Goal: Task Accomplishment & Management: Use online tool/utility

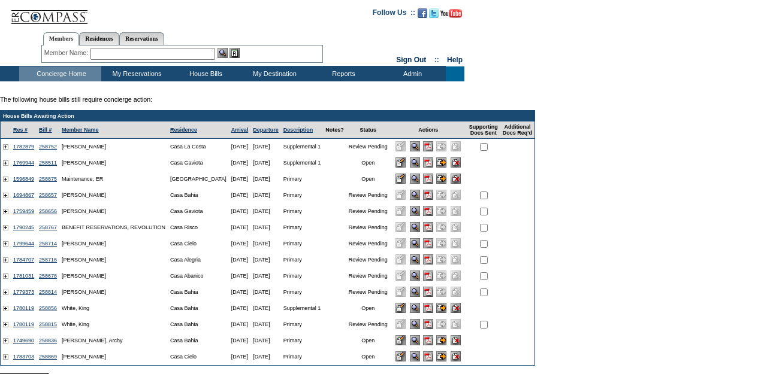
click at [487, 151] on input "checkbox" at bounding box center [484, 147] width 8 height 8
checkbox input "true"
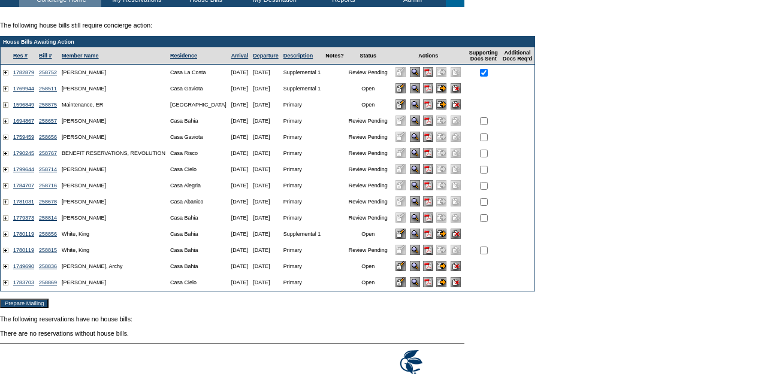
scroll to position [75, 0]
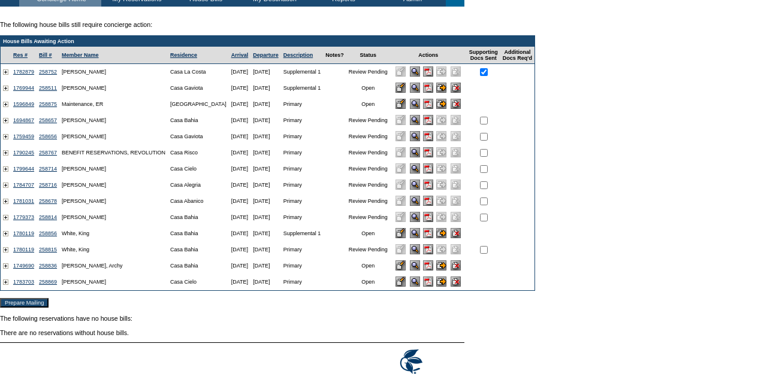
click at [487, 124] on input "checkbox" at bounding box center [484, 121] width 8 height 8
checkbox input "true"
click at [487, 141] on input "checkbox" at bounding box center [484, 137] width 8 height 8
checkbox input "true"
click at [487, 156] on input "checkbox" at bounding box center [484, 153] width 8 height 8
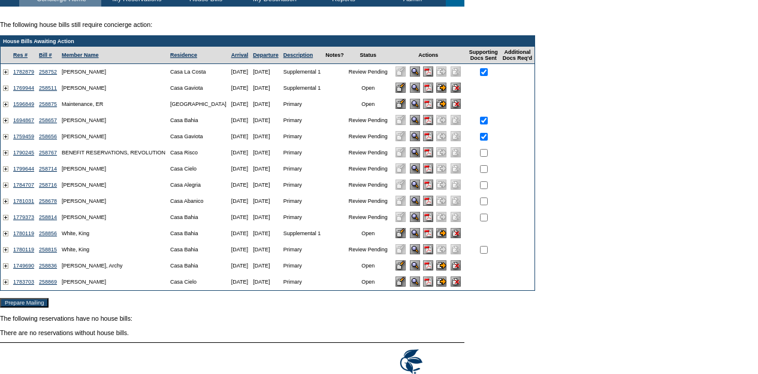
checkbox input "true"
click at [487, 173] on input "checkbox" at bounding box center [484, 169] width 8 height 8
checkbox input "true"
click at [487, 189] on input "checkbox" at bounding box center [484, 185] width 8 height 8
checkbox input "true"
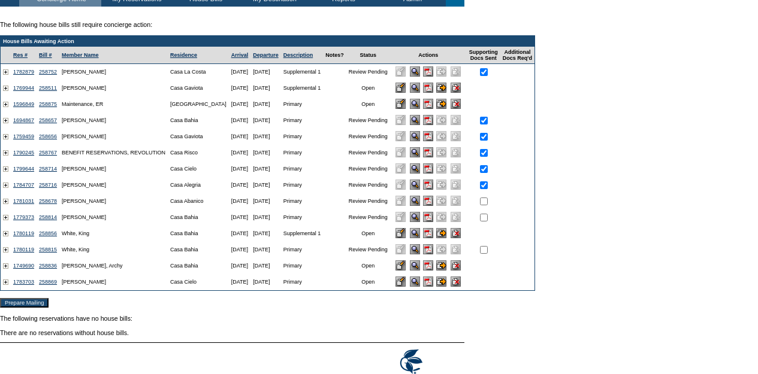
click at [487, 202] on input "checkbox" at bounding box center [484, 202] width 8 height 8
checkbox input "true"
click at [487, 219] on input "checkbox" at bounding box center [484, 218] width 8 height 8
checkbox input "true"
click at [487, 254] on input "checkbox" at bounding box center [484, 250] width 8 height 8
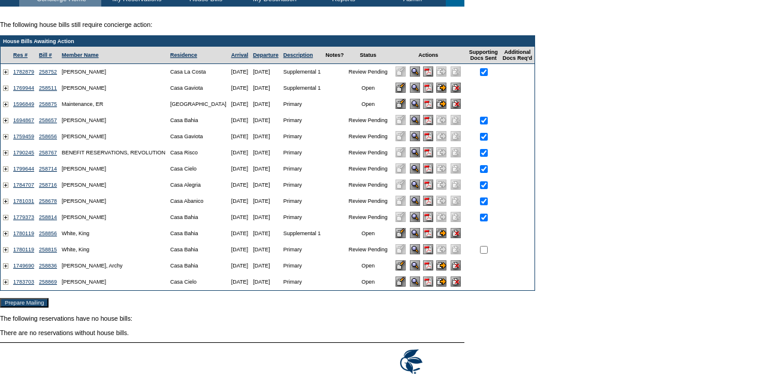
checkbox input "true"
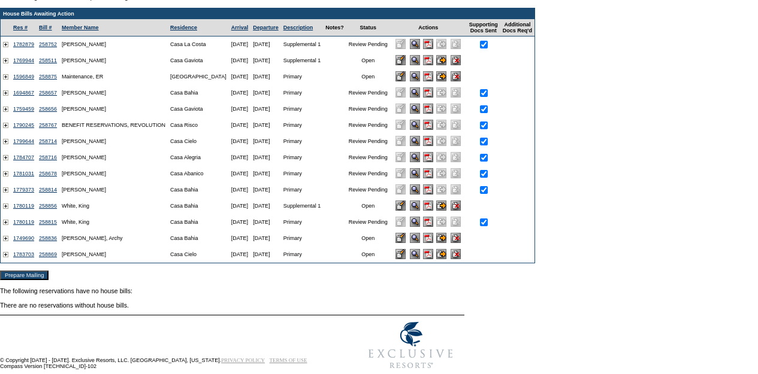
scroll to position [125, 0]
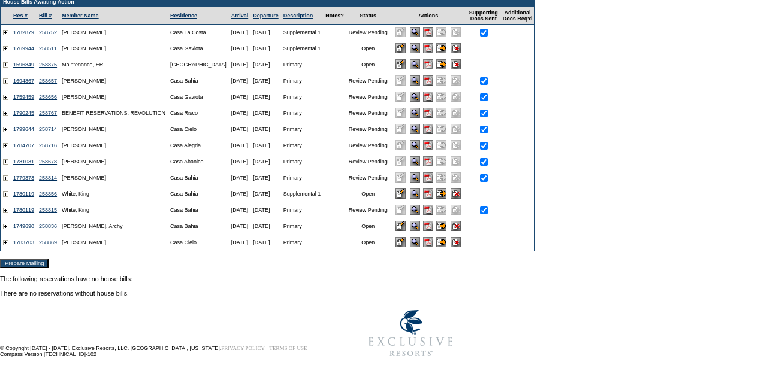
click at [42, 262] on input "Prepare Mailing" at bounding box center [24, 264] width 49 height 10
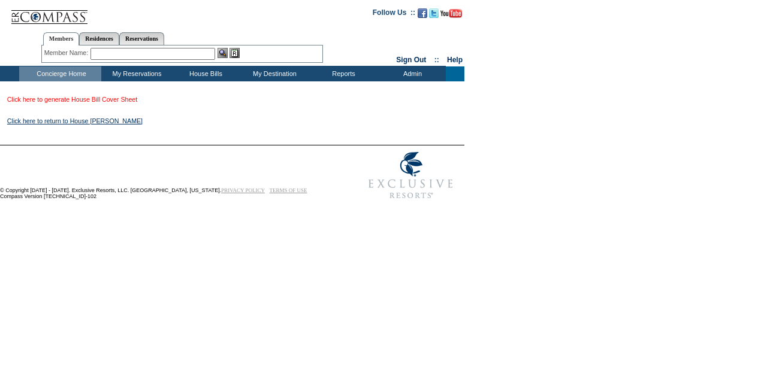
click at [95, 103] on link "Click here to generate House Bill Cover Sheet" at bounding box center [72, 99] width 130 height 7
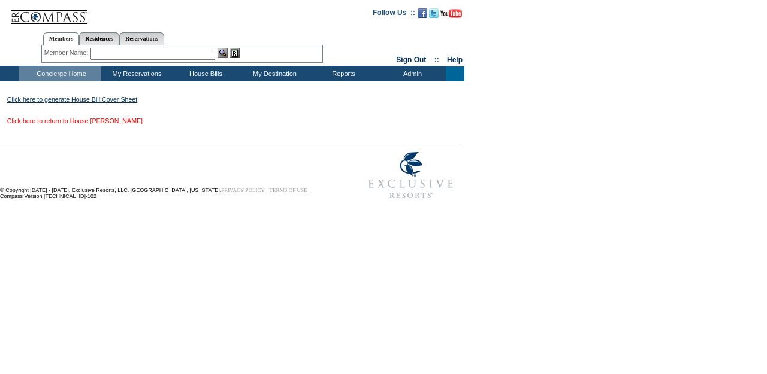
click at [126, 123] on link "Click here to return to House Bill Queue" at bounding box center [74, 120] width 135 height 7
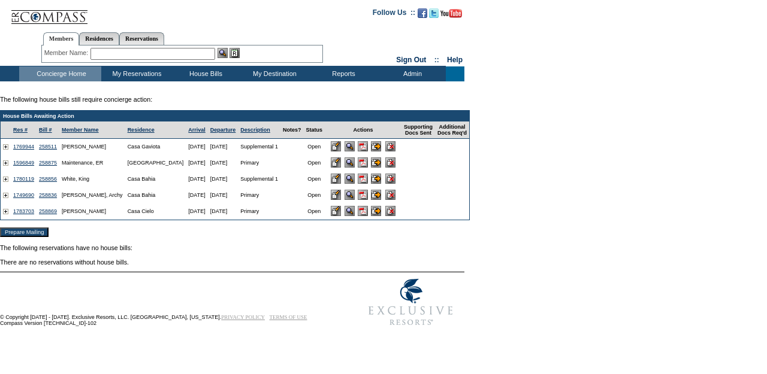
click at [380, 167] on input "image" at bounding box center [376, 163] width 10 height 10
